Goal: Task Accomplishment & Management: Use online tool/utility

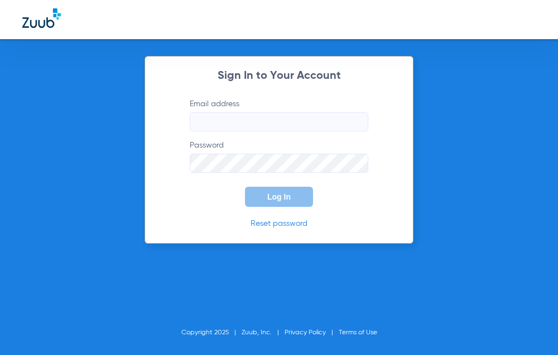
click at [299, 116] on input "Email address" at bounding box center [279, 121] width 179 height 19
click at [239, 109] on label "Email address Required" at bounding box center [279, 114] width 179 height 33
click at [239, 112] on input "Email address Required" at bounding box center [279, 121] width 179 height 19
click at [284, 121] on input "Email address Required" at bounding box center [279, 121] width 179 height 19
paste input "[EMAIL_ADDRESS][DOMAIN_NAME]"
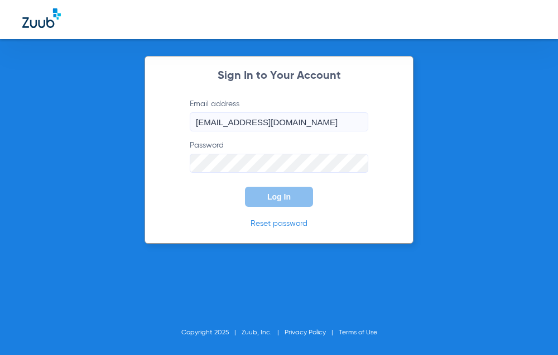
type input "[EMAIL_ADDRESS][DOMAIN_NAME]"
click at [286, 206] on button "Log In" at bounding box center [279, 196] width 68 height 20
